Goal: Task Accomplishment & Management: Manage account settings

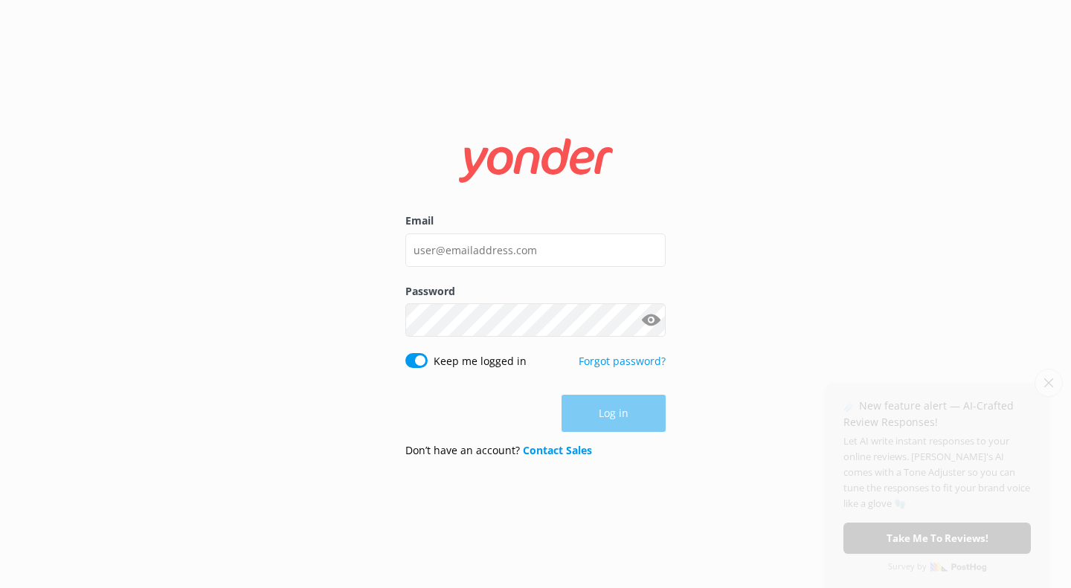
click at [437, 268] on div "Email" at bounding box center [535, 248] width 260 height 70
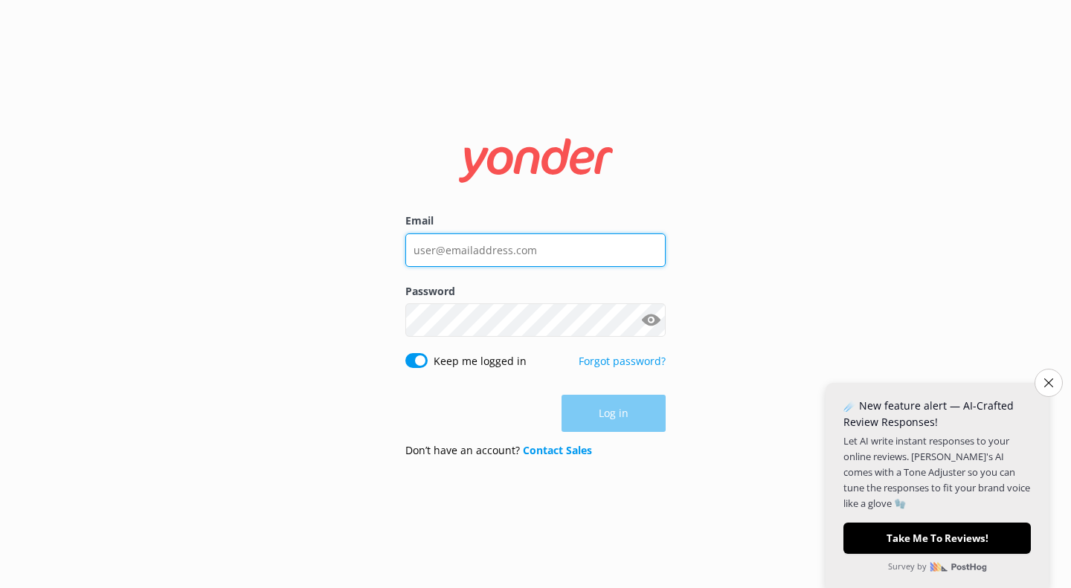
click at [433, 257] on input "Email" at bounding box center [535, 250] width 260 height 33
type input "[PERSON_NAME][EMAIL_ADDRESS][DOMAIN_NAME]"
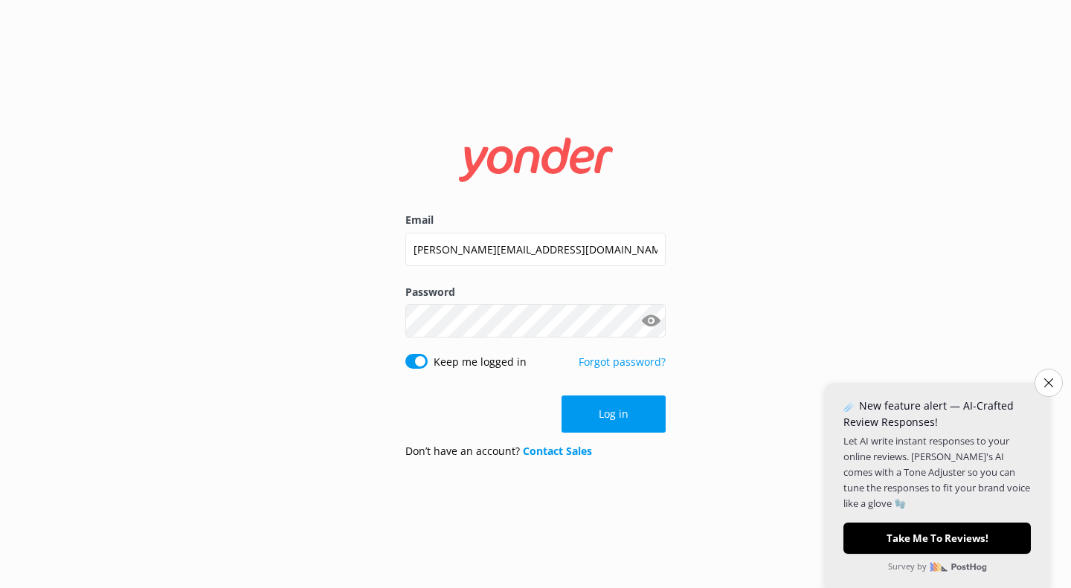
click at [655, 317] on button "Show password" at bounding box center [651, 321] width 30 height 30
click at [611, 408] on button "Log in" at bounding box center [614, 414] width 104 height 37
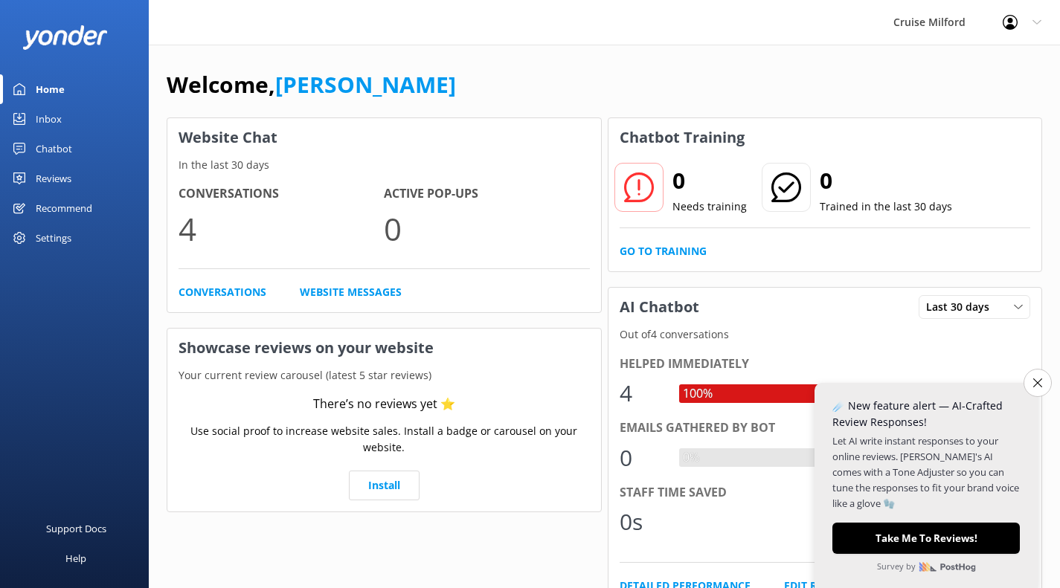
click at [803, 89] on div "Welcome, [PERSON_NAME]" at bounding box center [605, 92] width 876 height 51
click at [222, 293] on link "Conversations" at bounding box center [223, 292] width 88 height 16
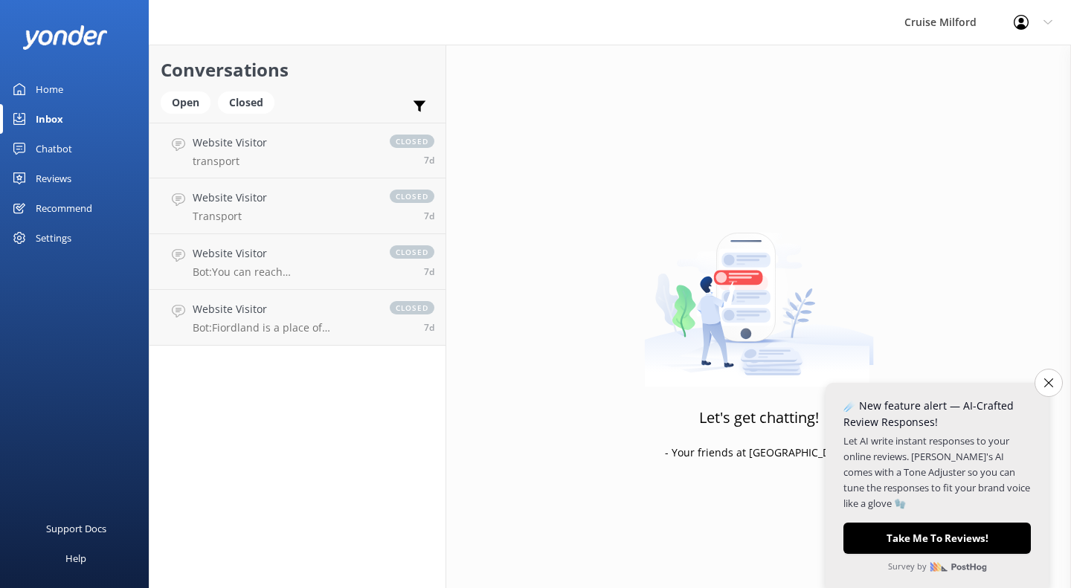
click at [258, 324] on p "Bot: Fiordland is a place of breathtaking beauty and wonder, with its dramatic …" at bounding box center [284, 327] width 182 height 13
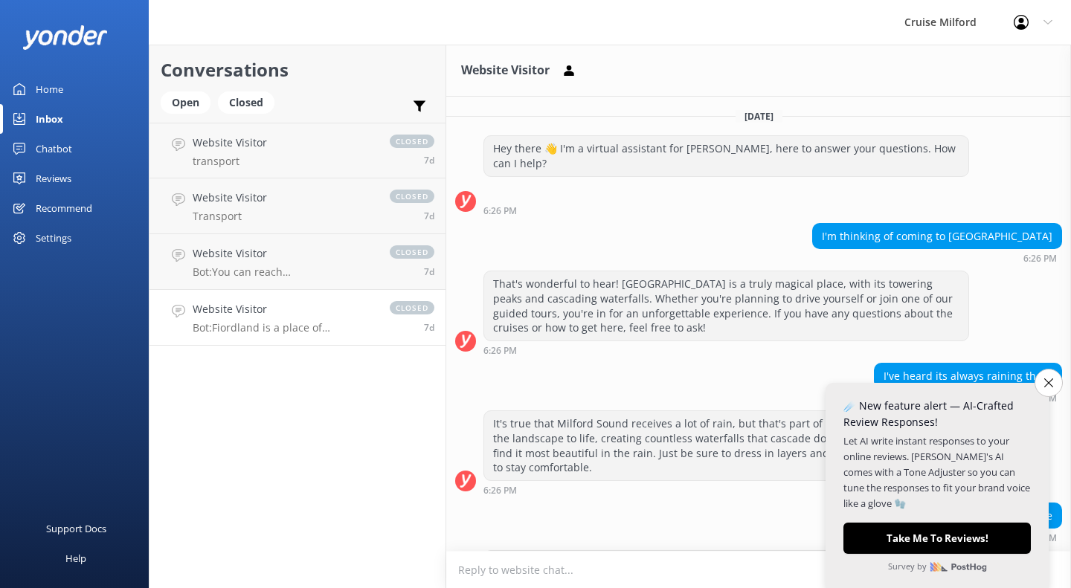
click at [1047, 381] on icon "Close survey" at bounding box center [1048, 383] width 9 height 9
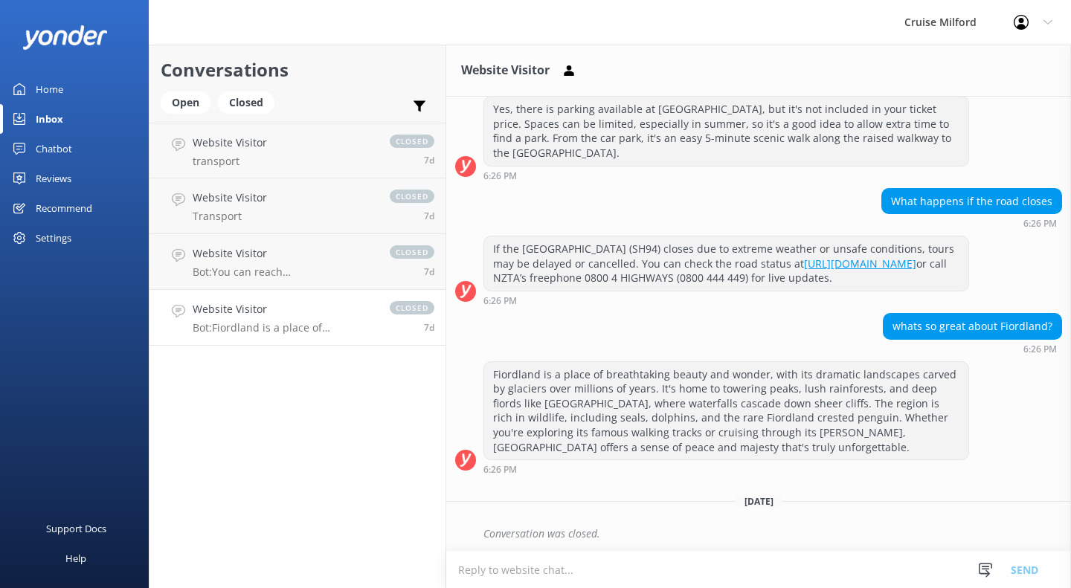
scroll to position [736, 0]
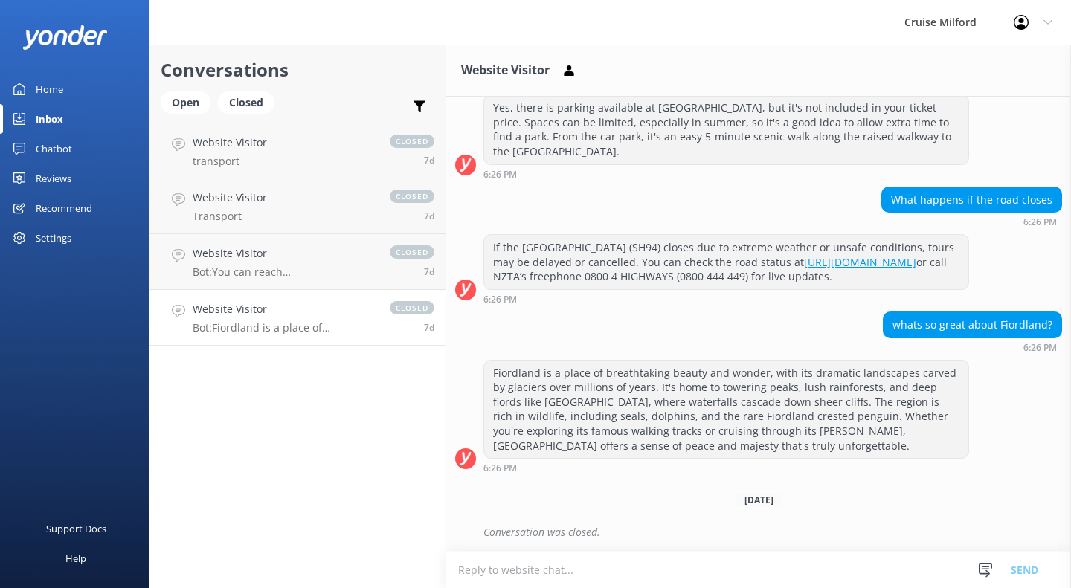
click at [313, 266] on p "Bot: You can reach [GEOGRAPHIC_DATA] by driving or joining a guided tour. The d…" at bounding box center [284, 272] width 182 height 13
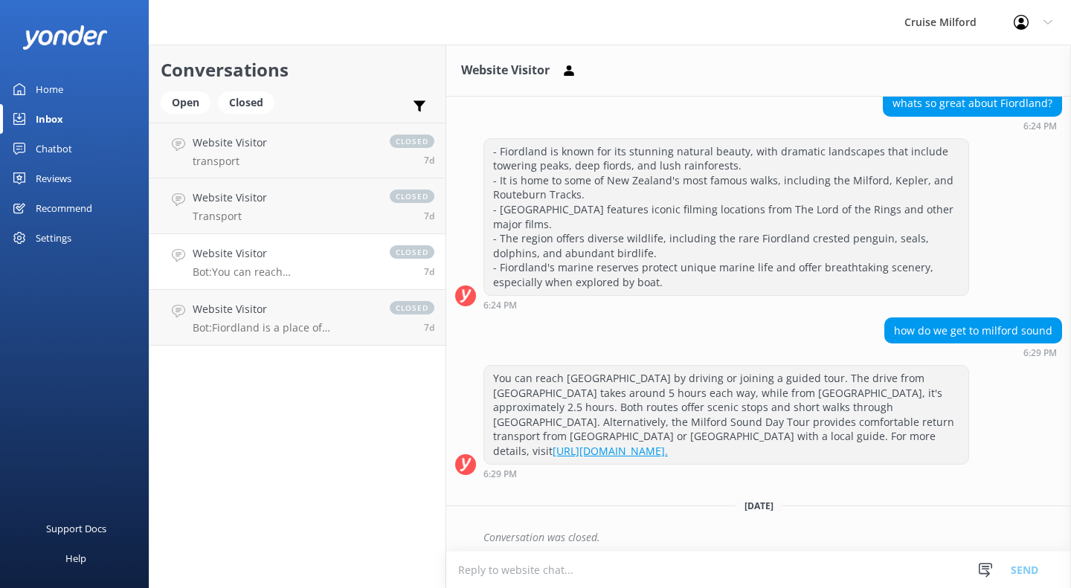
scroll to position [977, 0]
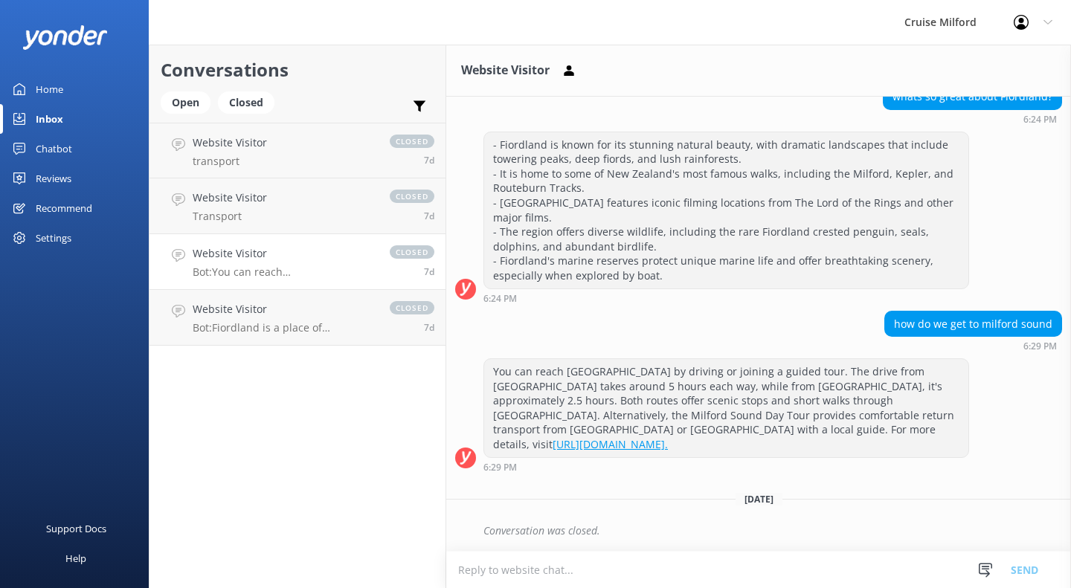
click at [357, 196] on link "Website Visitor Transport closed 7d" at bounding box center [298, 207] width 296 height 56
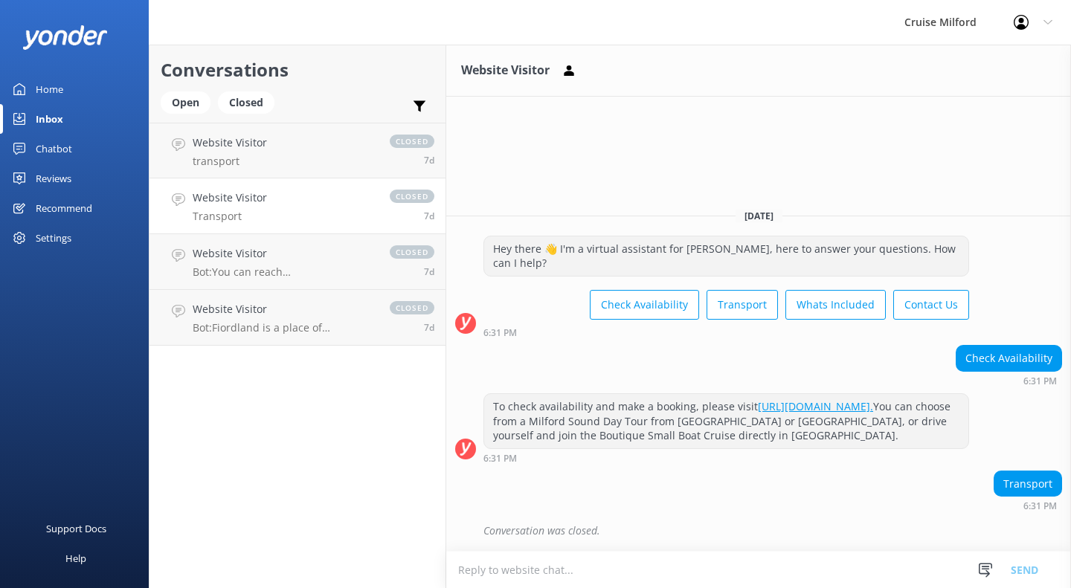
click at [369, 158] on link "Website Visitor transport closed 7d" at bounding box center [298, 151] width 296 height 56
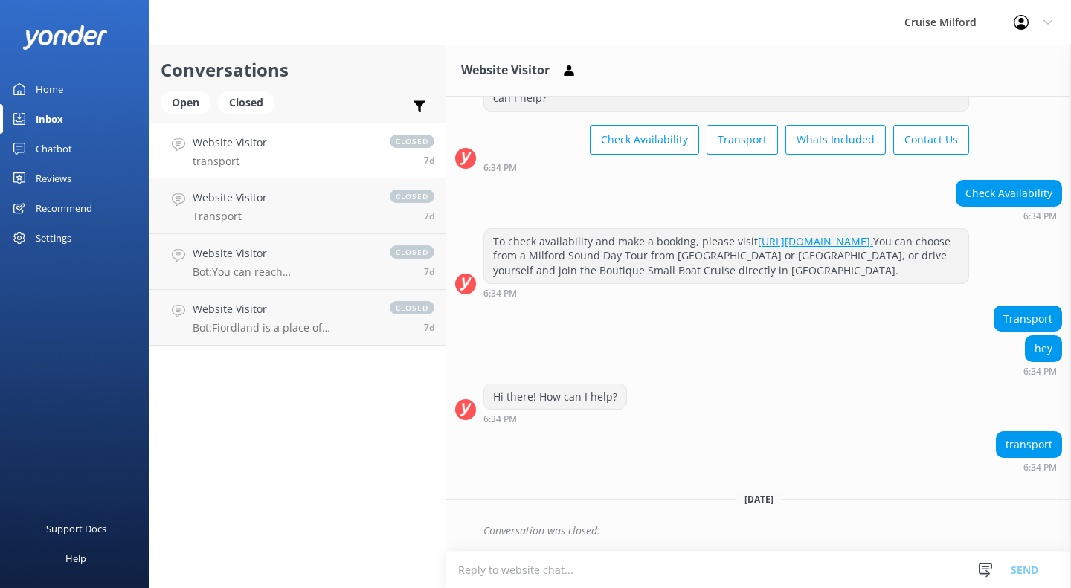
scroll to position [79, 0]
click at [48, 90] on div "Home" at bounding box center [50, 89] width 28 height 30
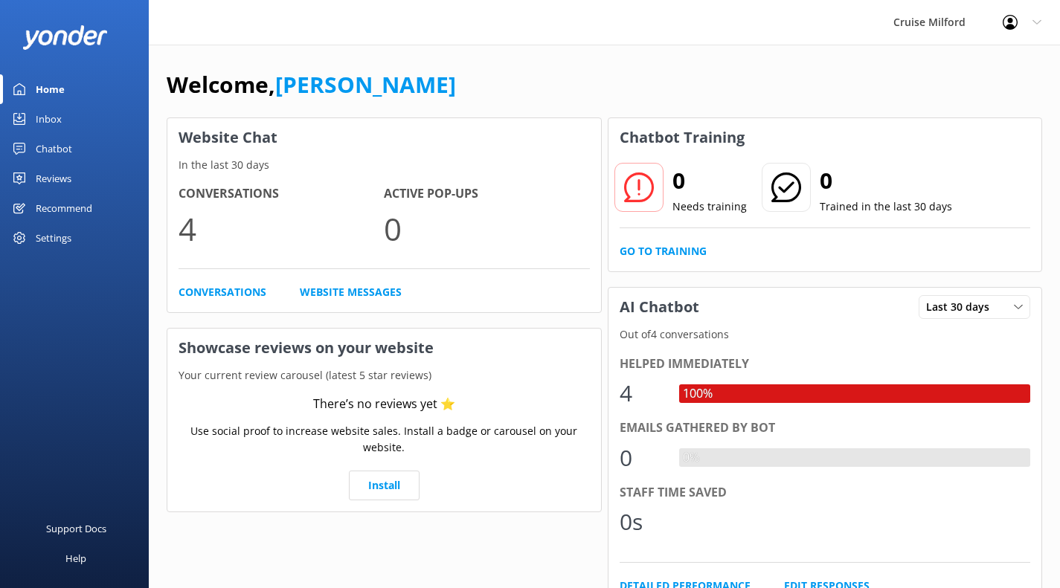
click at [324, 294] on link "Website Messages" at bounding box center [351, 292] width 102 height 16
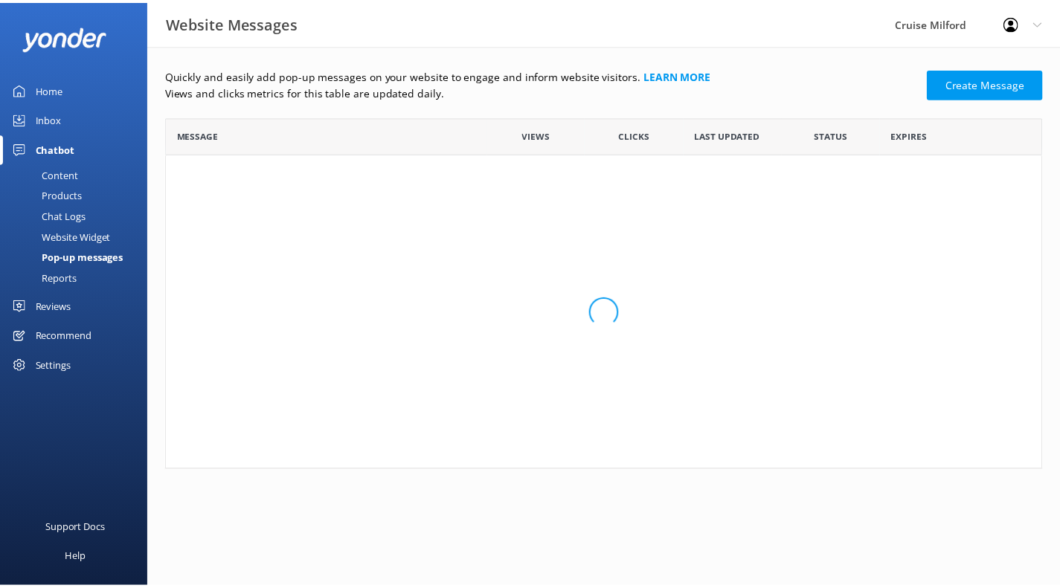
scroll to position [343, 876]
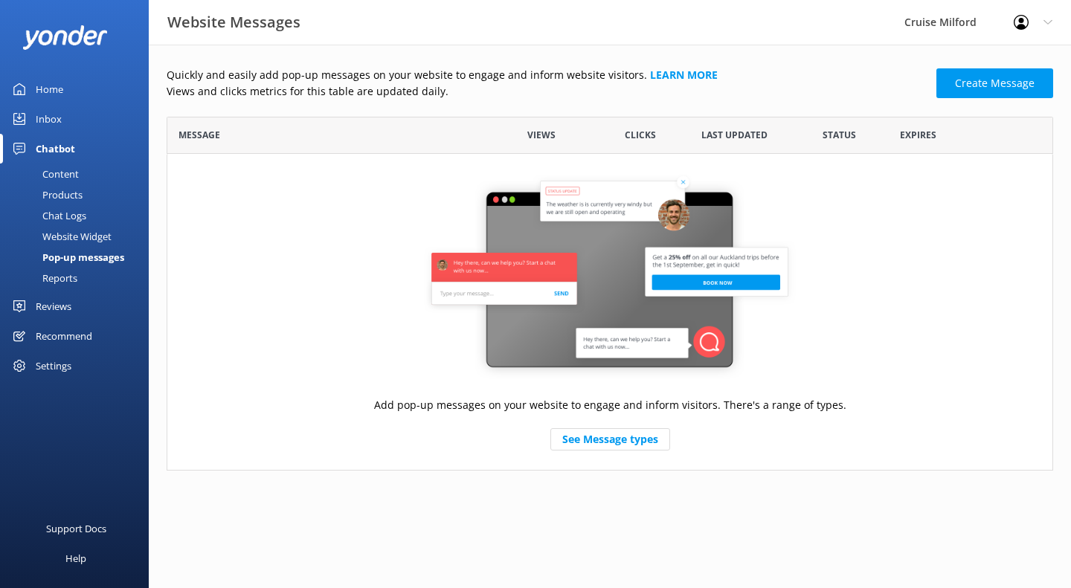
click at [64, 170] on div "Content" at bounding box center [44, 174] width 70 height 21
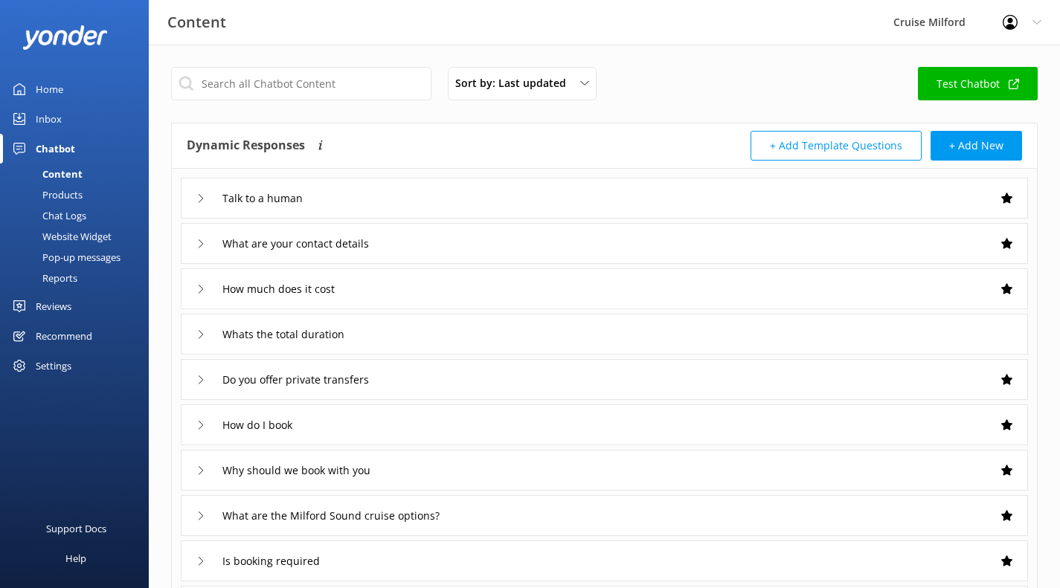
scroll to position [43, 0]
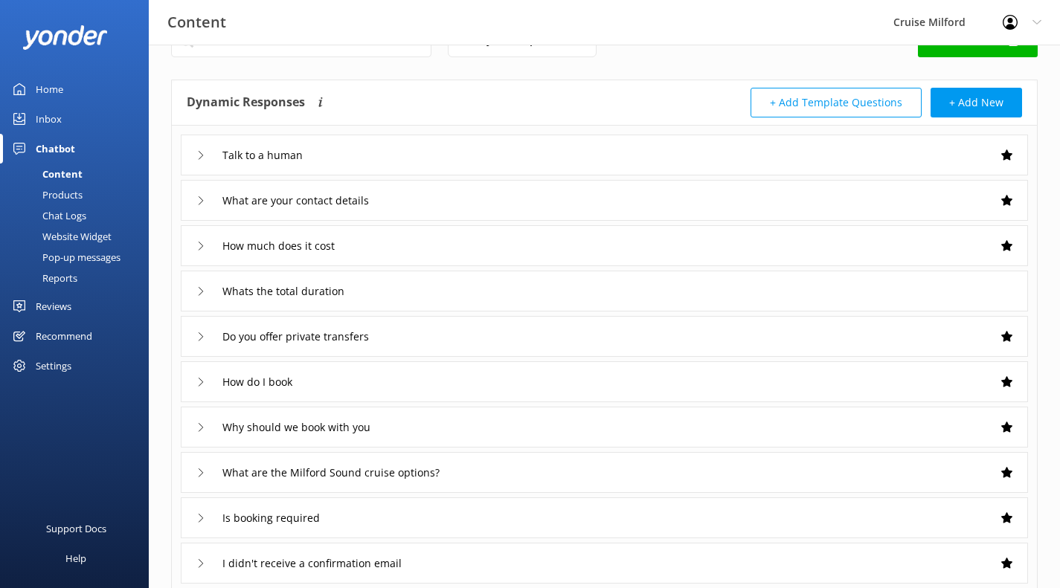
click at [199, 156] on icon at bounding box center [200, 155] width 9 height 9
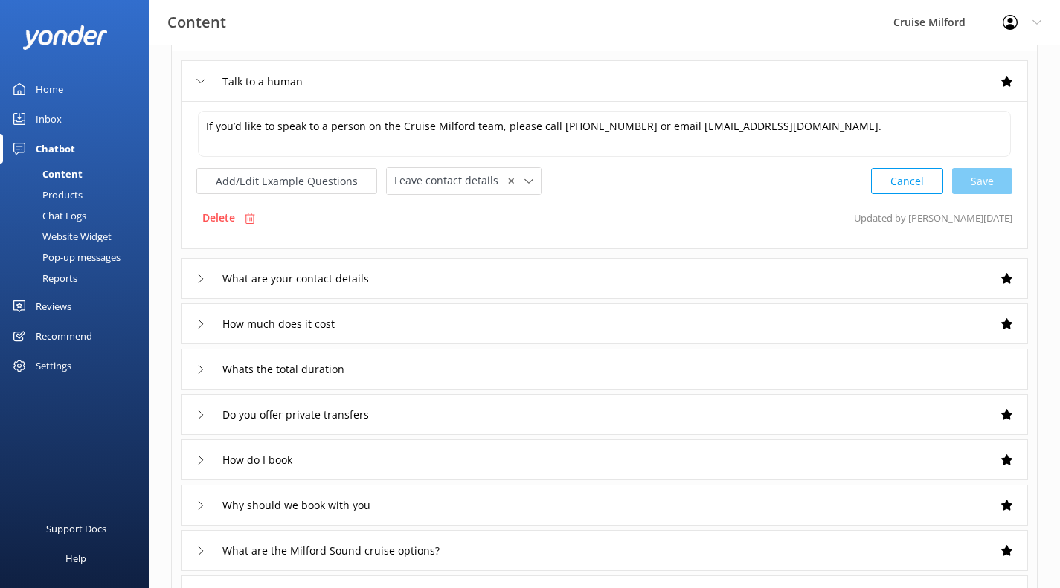
scroll to position [120, 0]
click at [188, 278] on div "What are your contact details" at bounding box center [604, 276] width 847 height 41
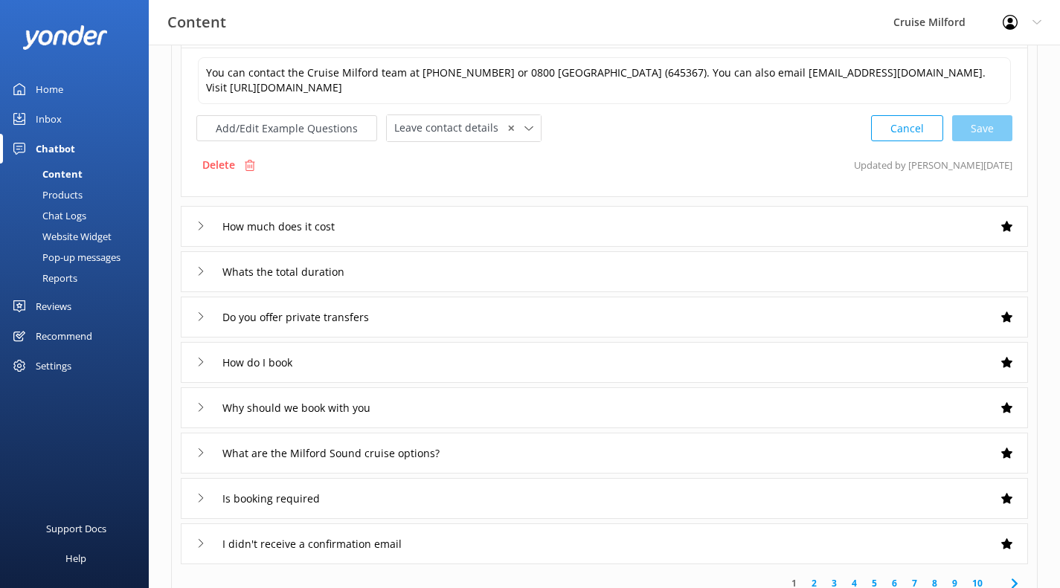
scroll to position [218, 0]
click at [193, 224] on div "How much does it cost" at bounding box center [604, 225] width 847 height 41
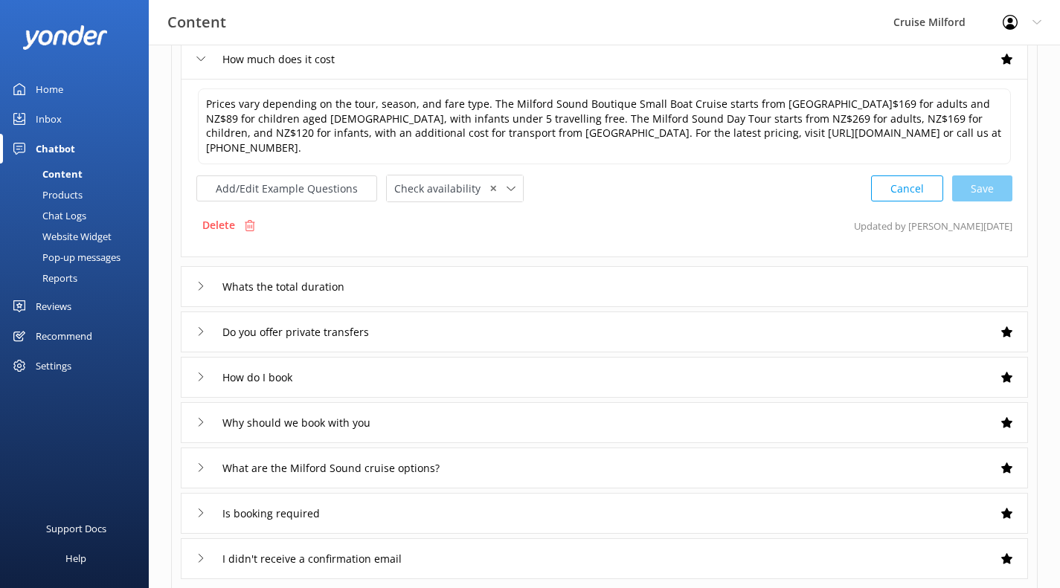
scroll to position [234, 0]
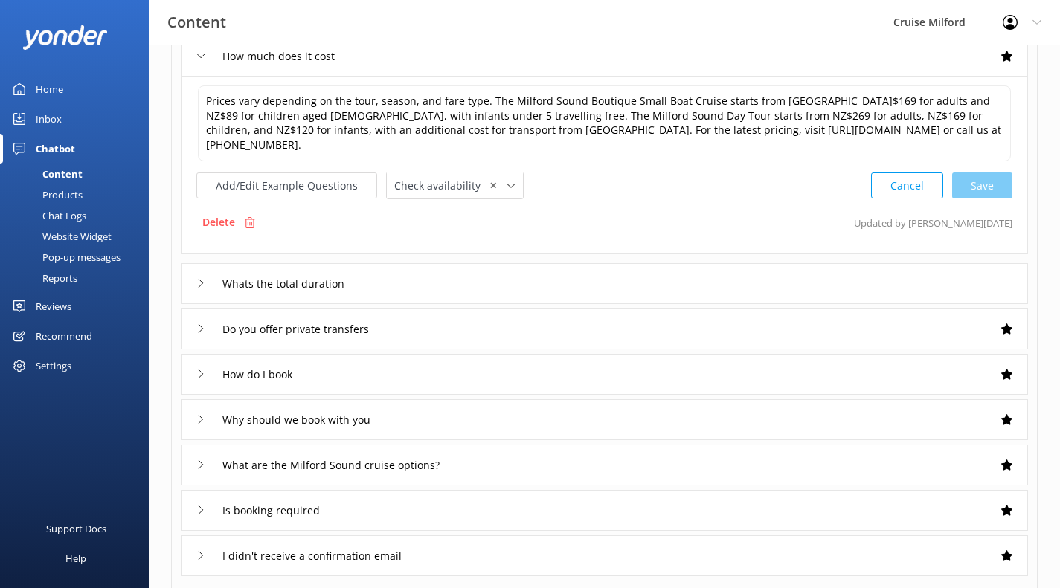
click at [193, 282] on div "Whats the total duration" at bounding box center [604, 283] width 847 height 41
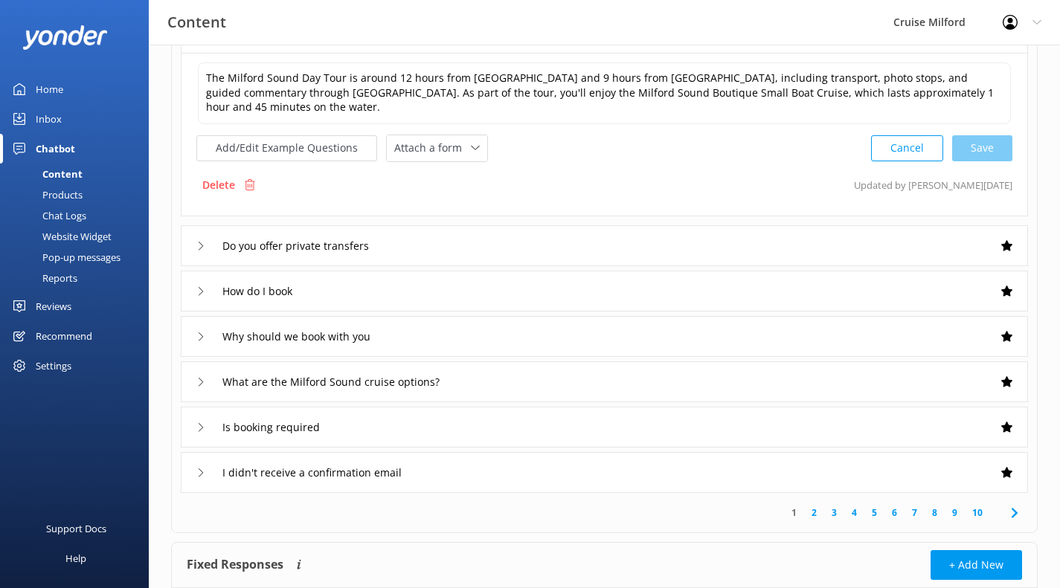
scroll to position [315, 0]
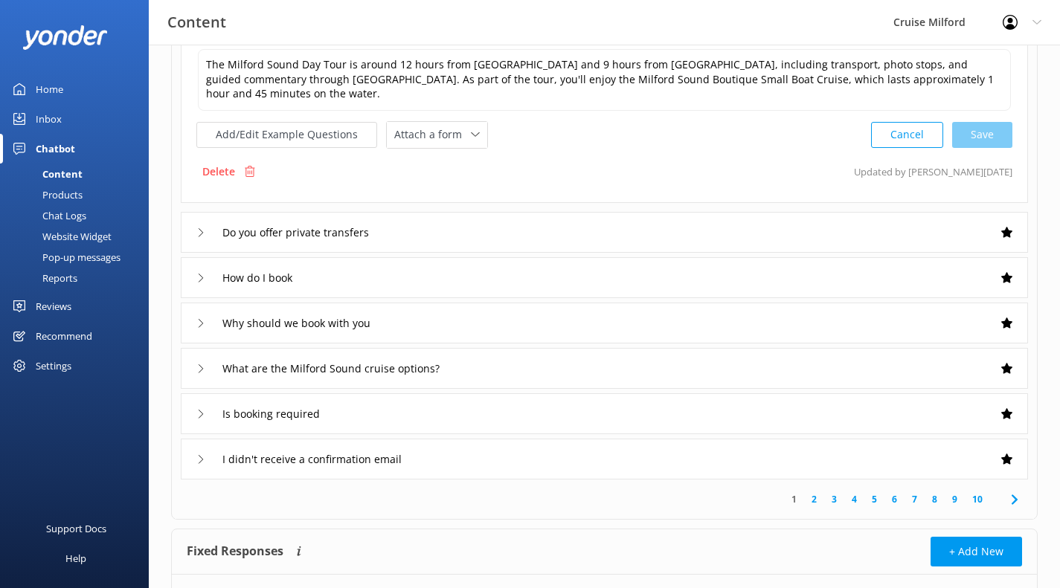
click at [201, 231] on icon at bounding box center [200, 232] width 9 height 9
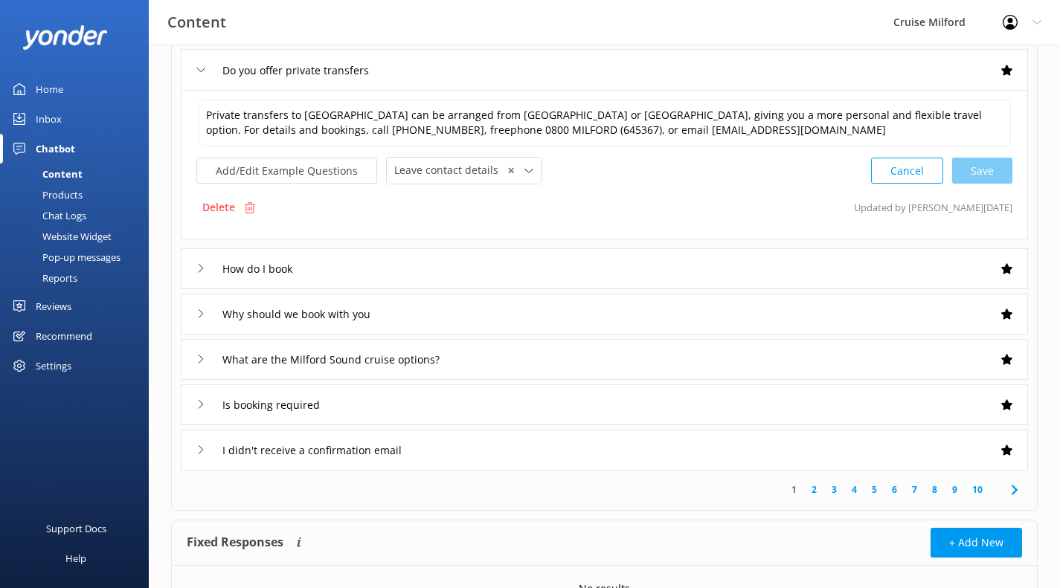
scroll to position [316, 0]
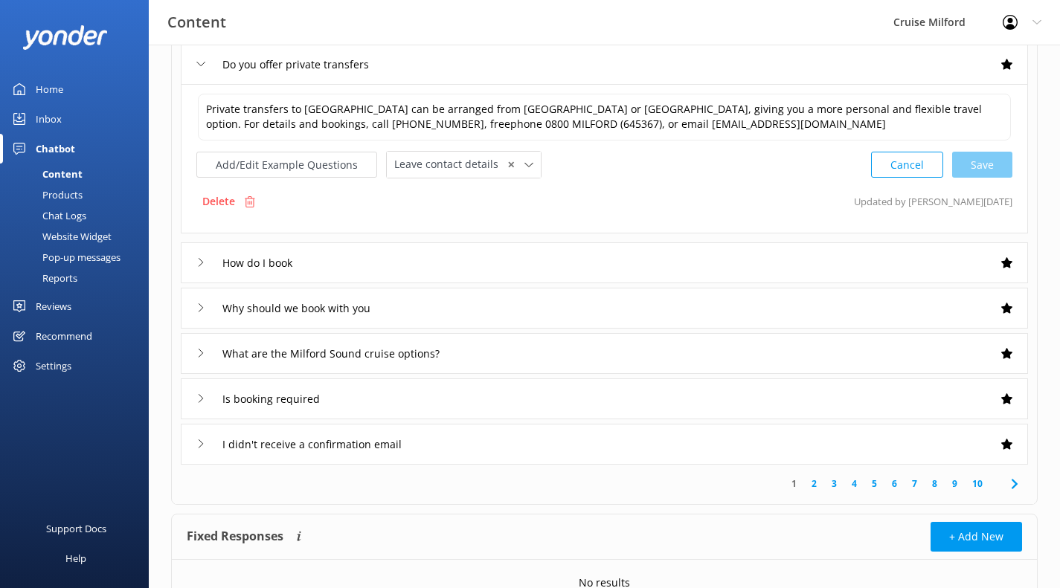
click at [199, 260] on icon at bounding box center [200, 262] width 9 height 9
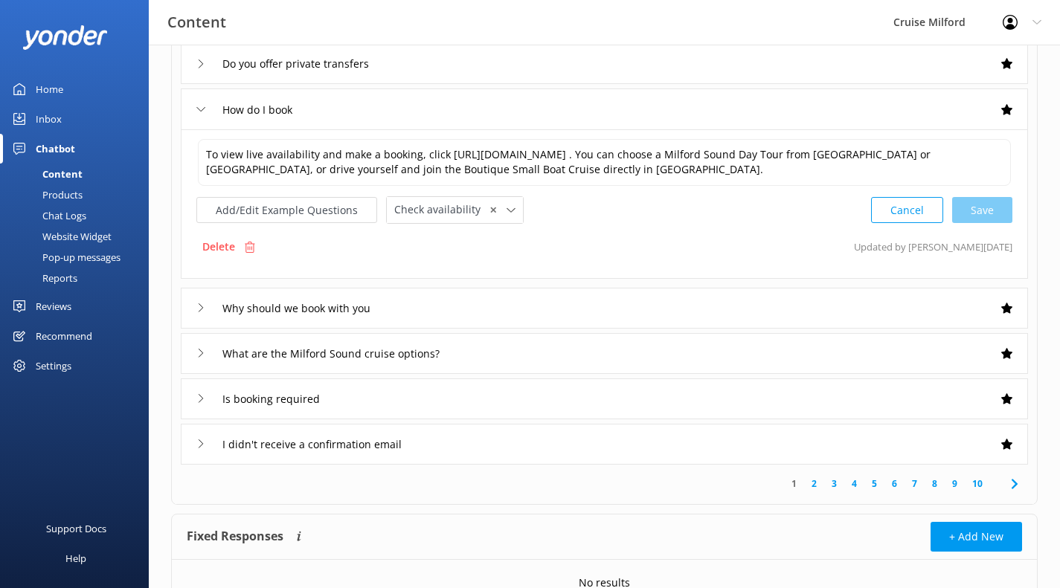
click at [190, 306] on div "Why should we book with you" at bounding box center [604, 308] width 847 height 41
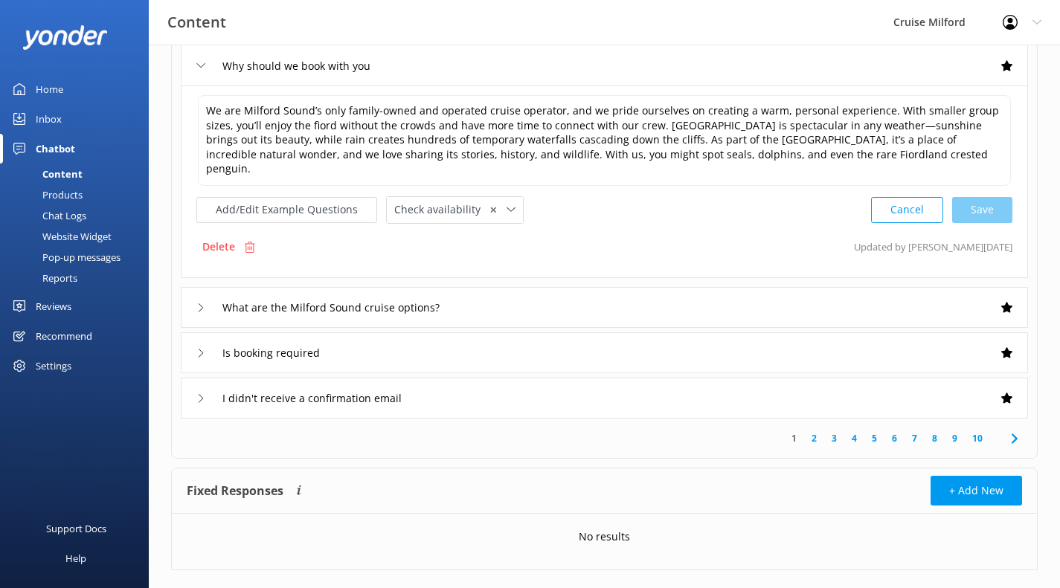
scroll to position [407, 0]
click at [198, 302] on icon at bounding box center [200, 306] width 9 height 9
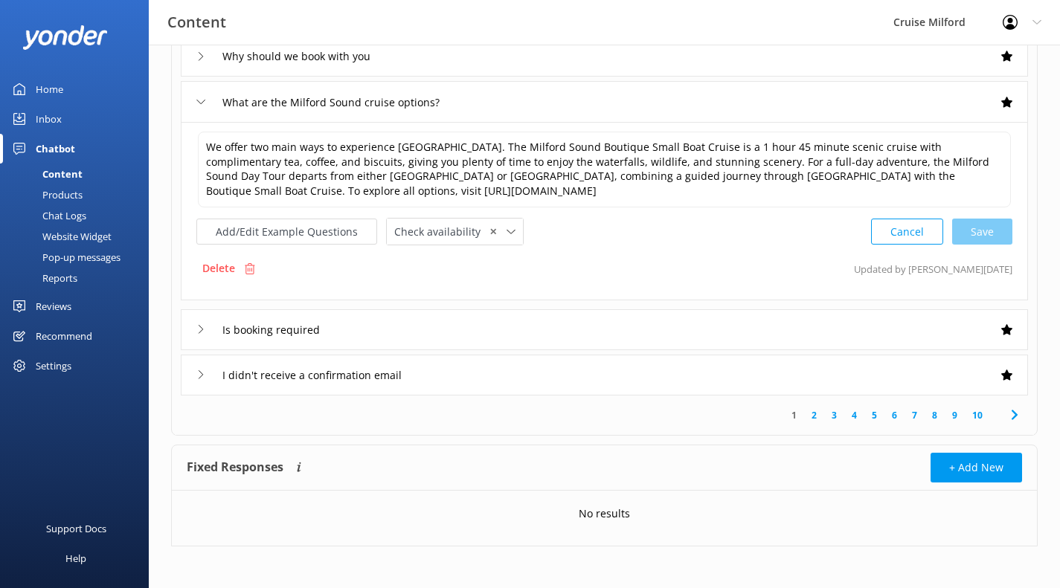
scroll to position [417, 0]
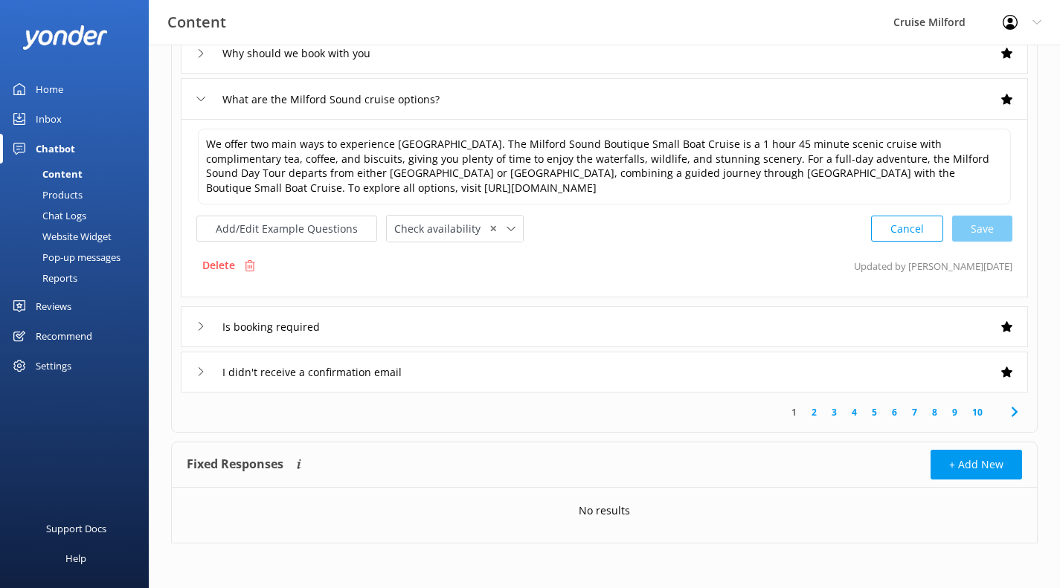
click at [195, 320] on div "Is booking required" at bounding box center [604, 326] width 847 height 41
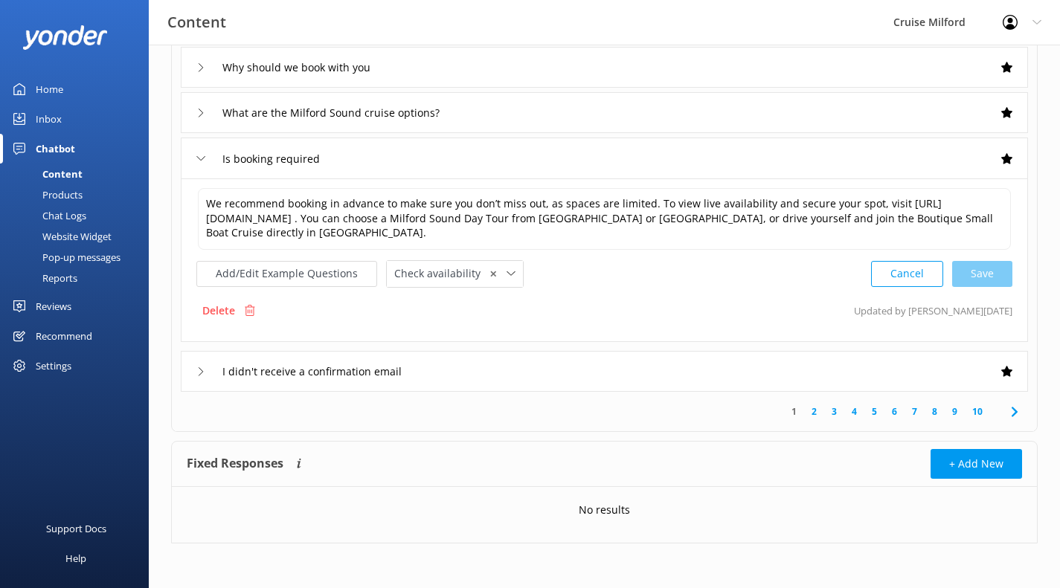
scroll to position [402, 0]
click at [203, 369] on icon at bounding box center [200, 372] width 9 height 9
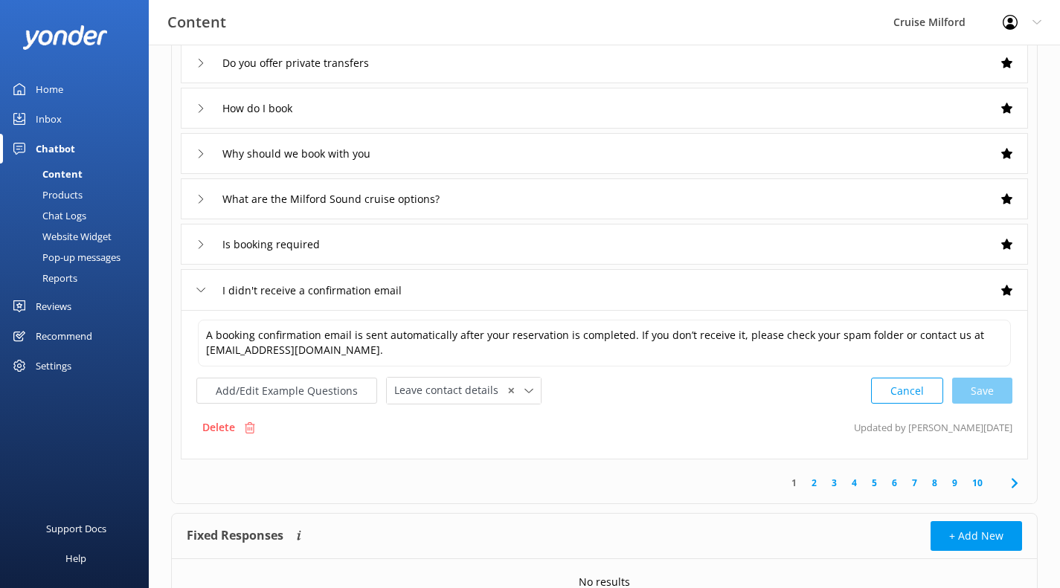
scroll to position [315, 0]
click at [62, 88] on div "Home" at bounding box center [50, 89] width 28 height 30
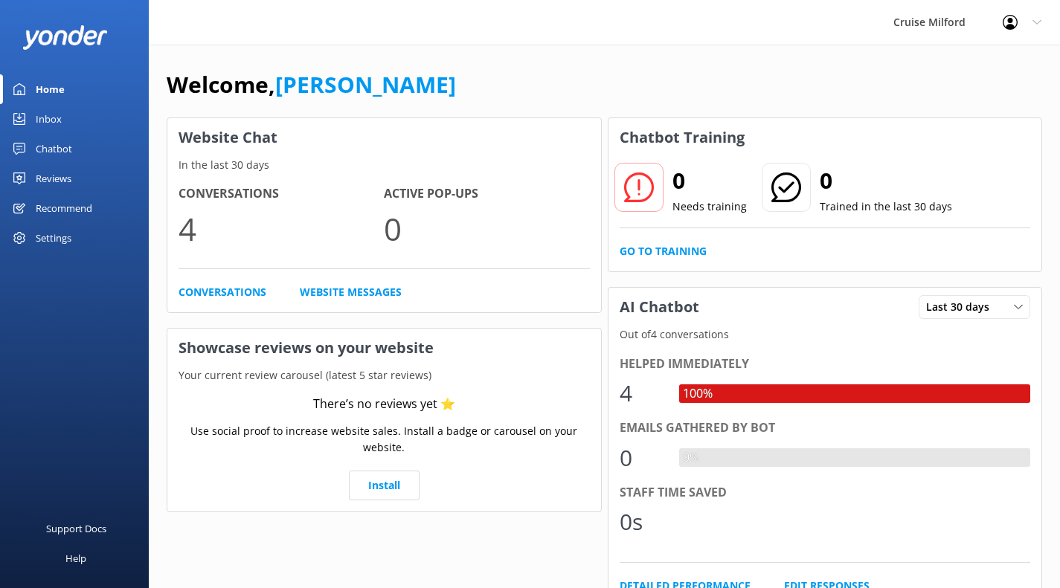
click at [356, 292] on link "Website Messages" at bounding box center [351, 292] width 102 height 16
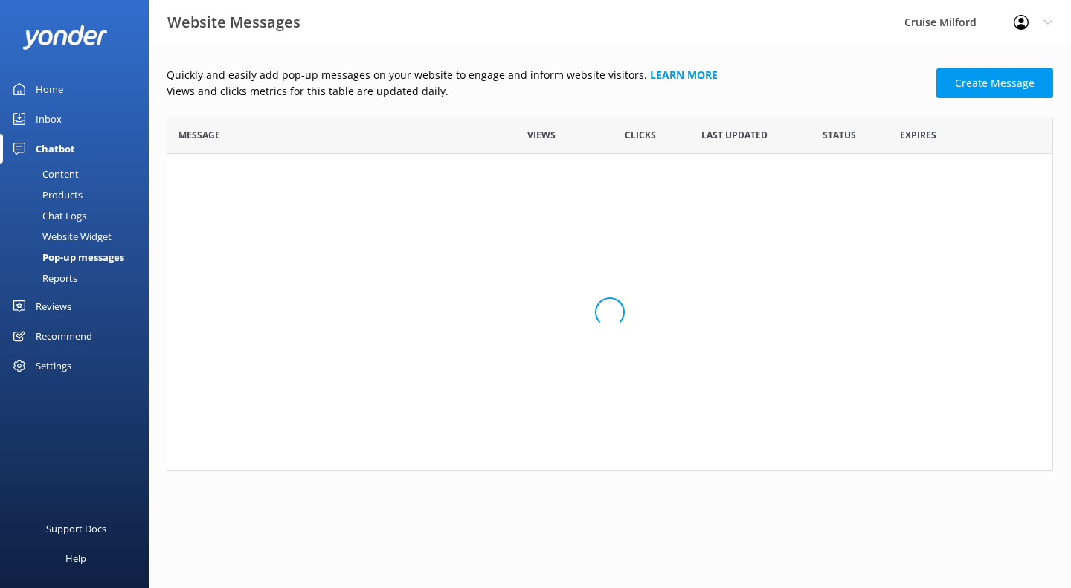
scroll to position [343, 876]
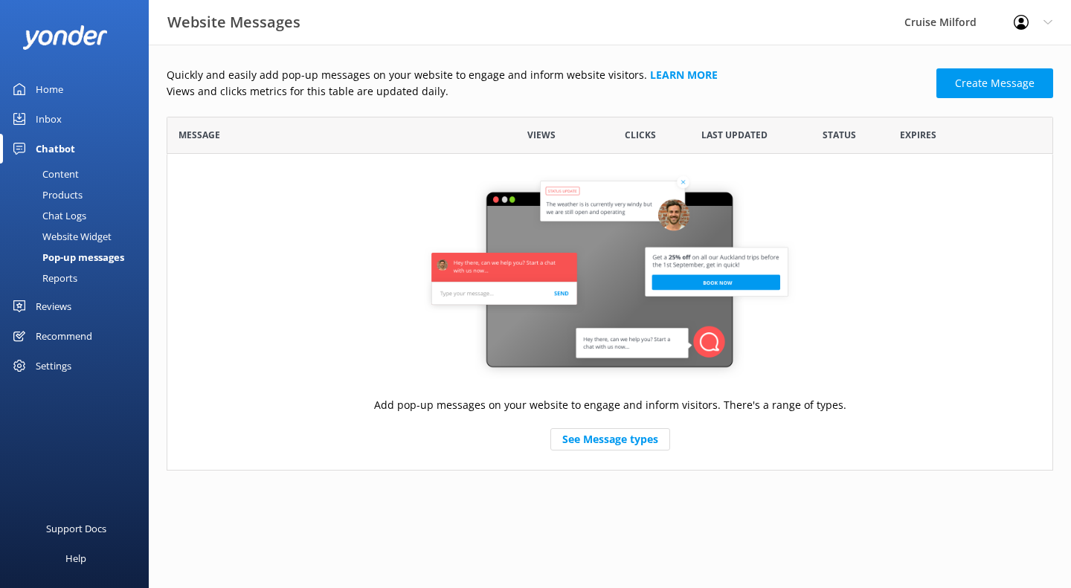
click at [66, 282] on div "Reports" at bounding box center [43, 278] width 68 height 21
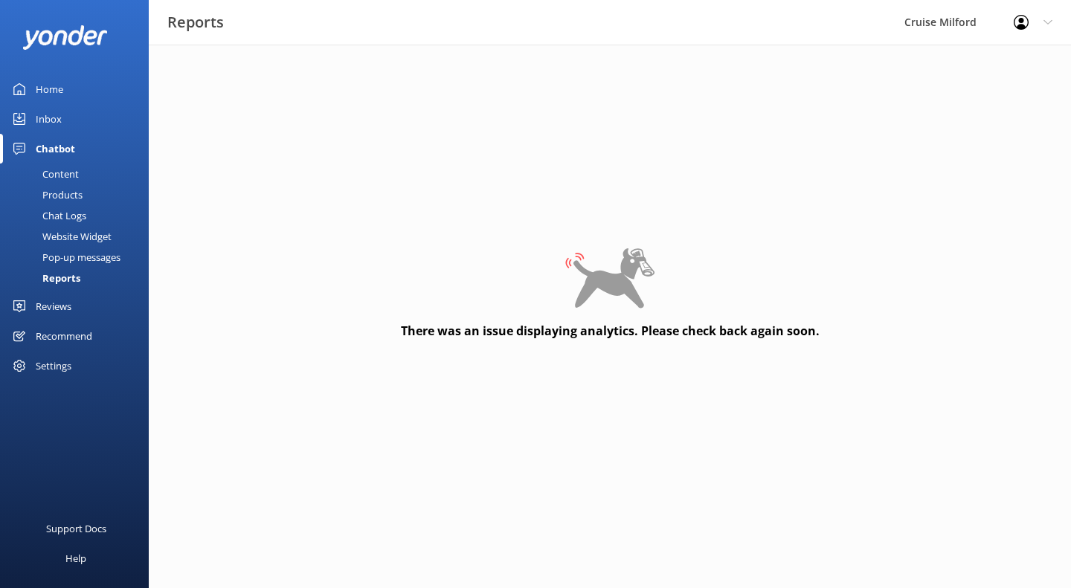
click at [90, 260] on div "Pop-up messages" at bounding box center [65, 257] width 112 height 21
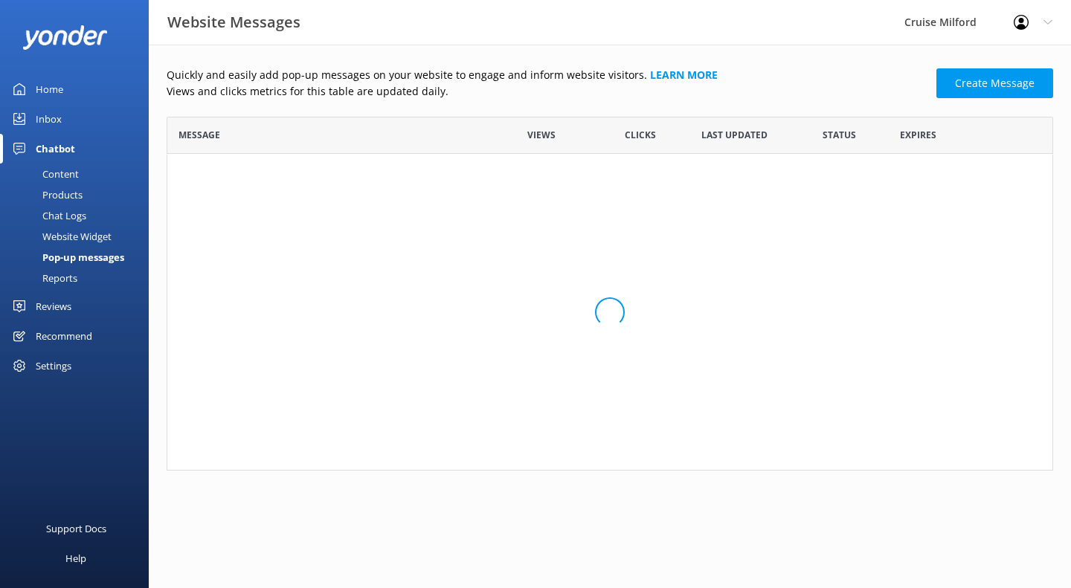
scroll to position [343, 876]
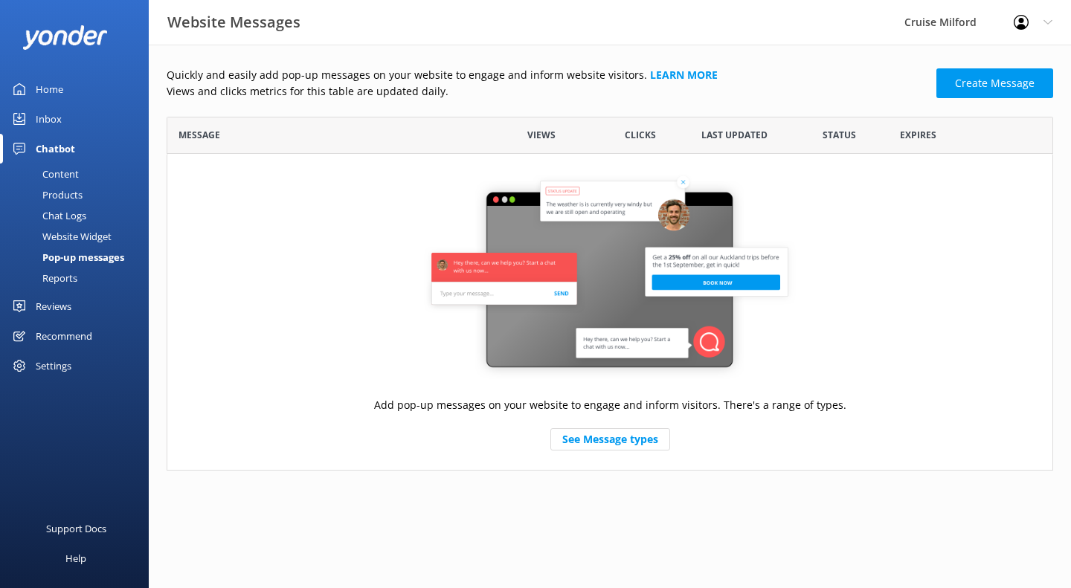
click at [94, 237] on div "Website Widget" at bounding box center [60, 236] width 103 height 21
